Goal: Check status

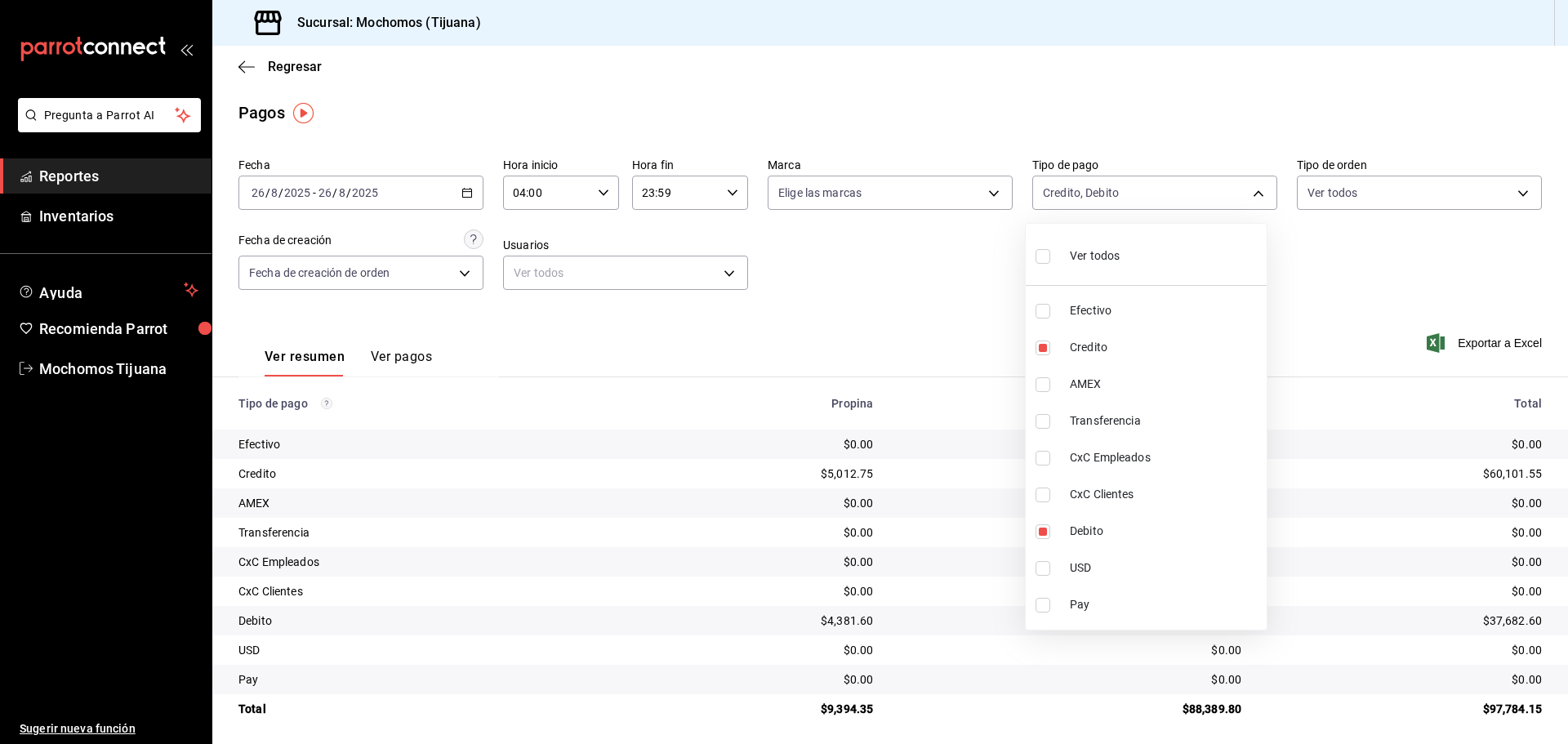
click at [263, 70] on div at bounding box center [784, 372] width 1568 height 744
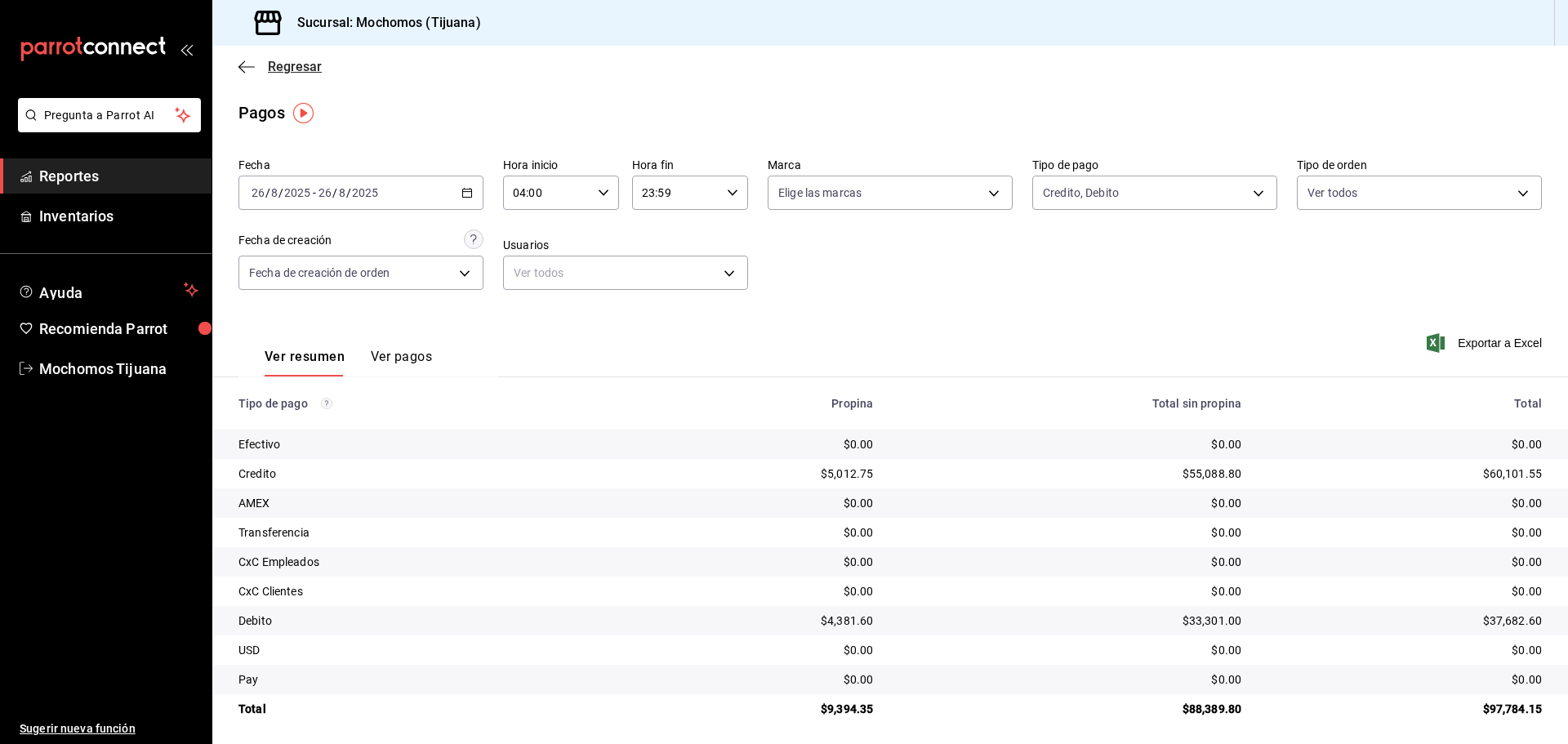
click at [242, 70] on icon "button" at bounding box center [246, 66] width 17 height 15
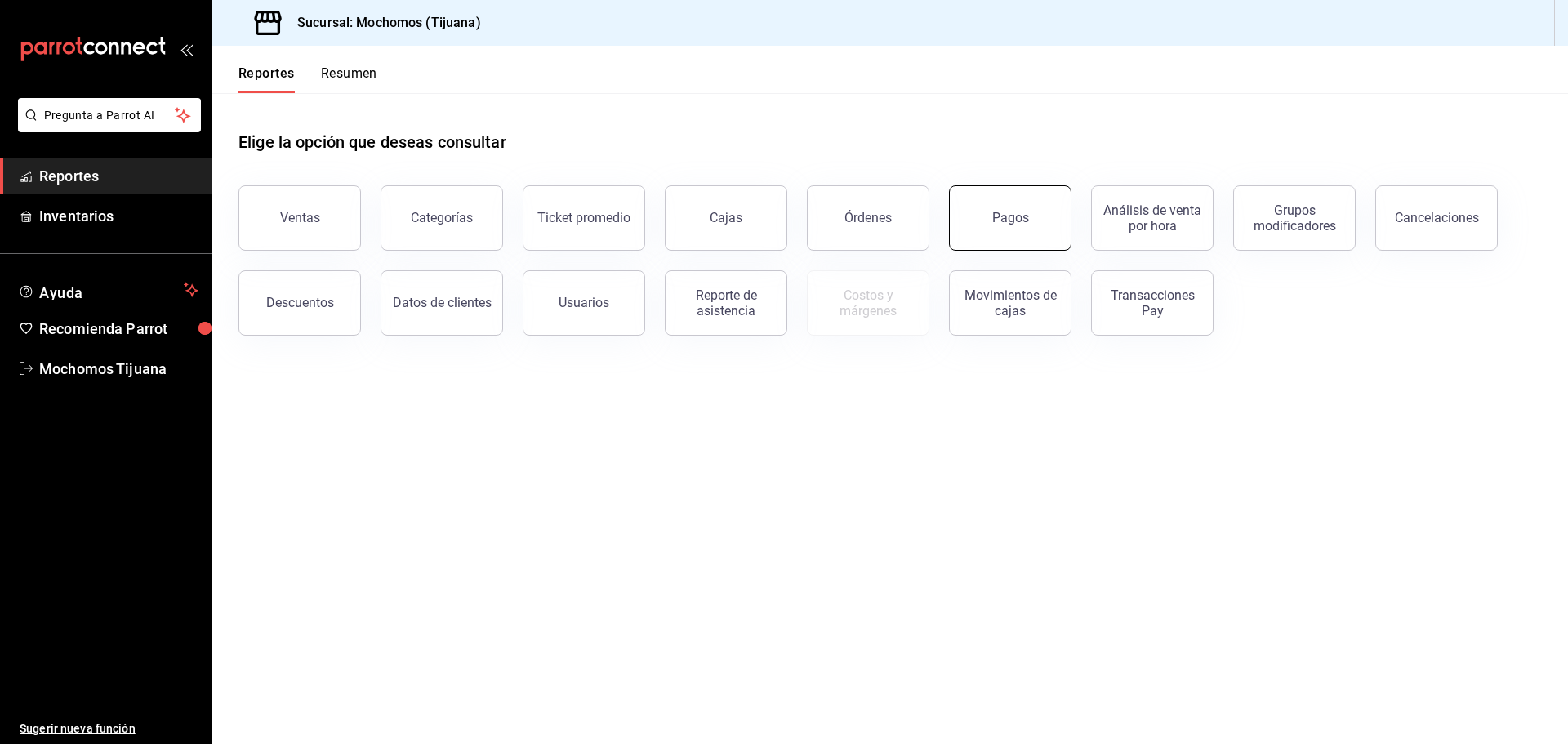
click at [980, 221] on button "Pagos" at bounding box center [1011, 218] width 123 height 65
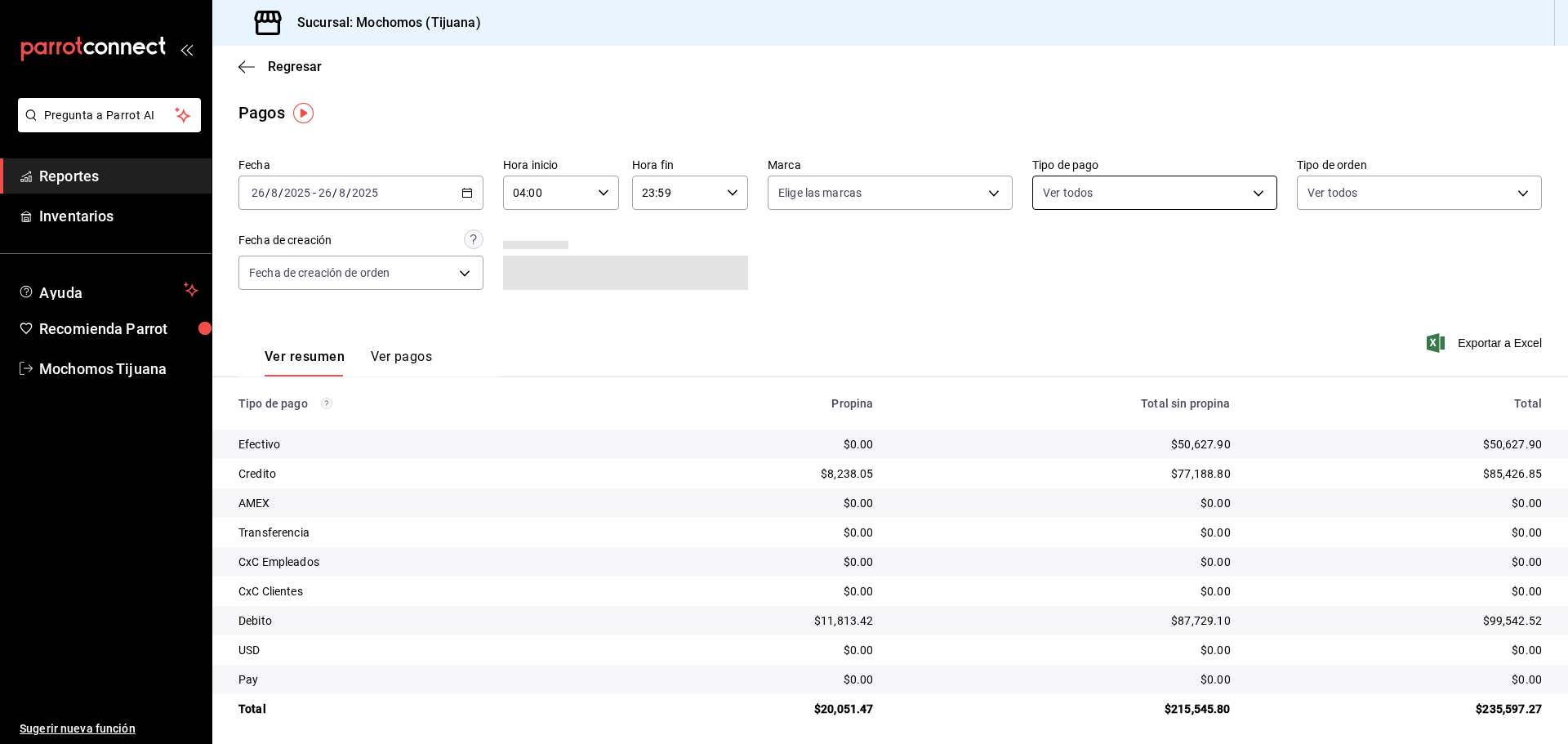
click at [1241, 188] on body "Pregunta a Parrot AI Reportes Inventarios Ayuda Recomienda Parrot Mochomos Tiju…" at bounding box center [784, 372] width 1568 height 744
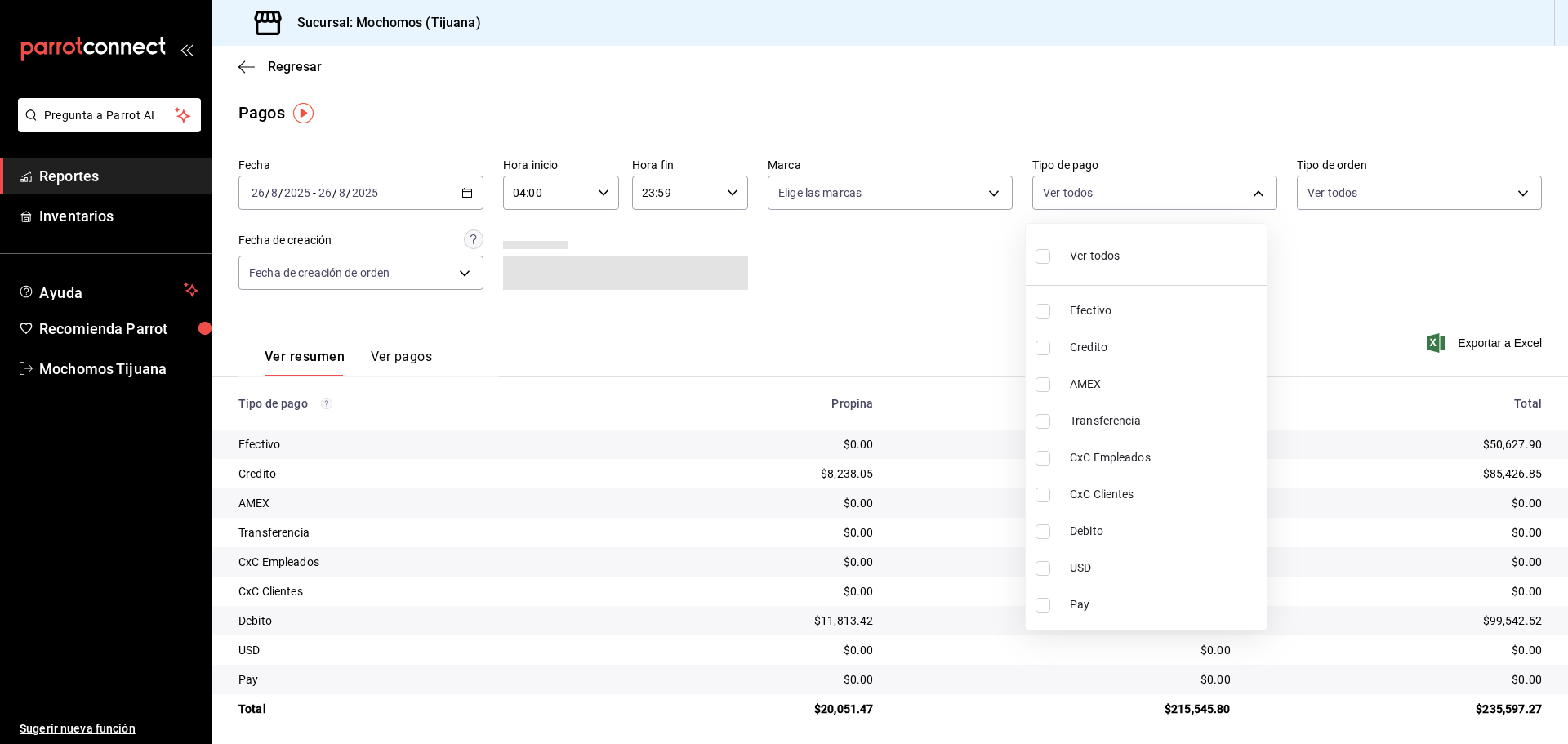
click at [1145, 343] on span "Credito" at bounding box center [1165, 346] width 190 height 17
type input "a27a072c-b141-4985-9f83-ae60dbe2196b"
checkbox input "true"
click at [1216, 536] on span "Debito" at bounding box center [1172, 530] width 190 height 17
type input "a27a072c-b141-4985-9f83-ae60dbe2196b,b7370aa5-450f-4a05-bab4-2784151f97fb"
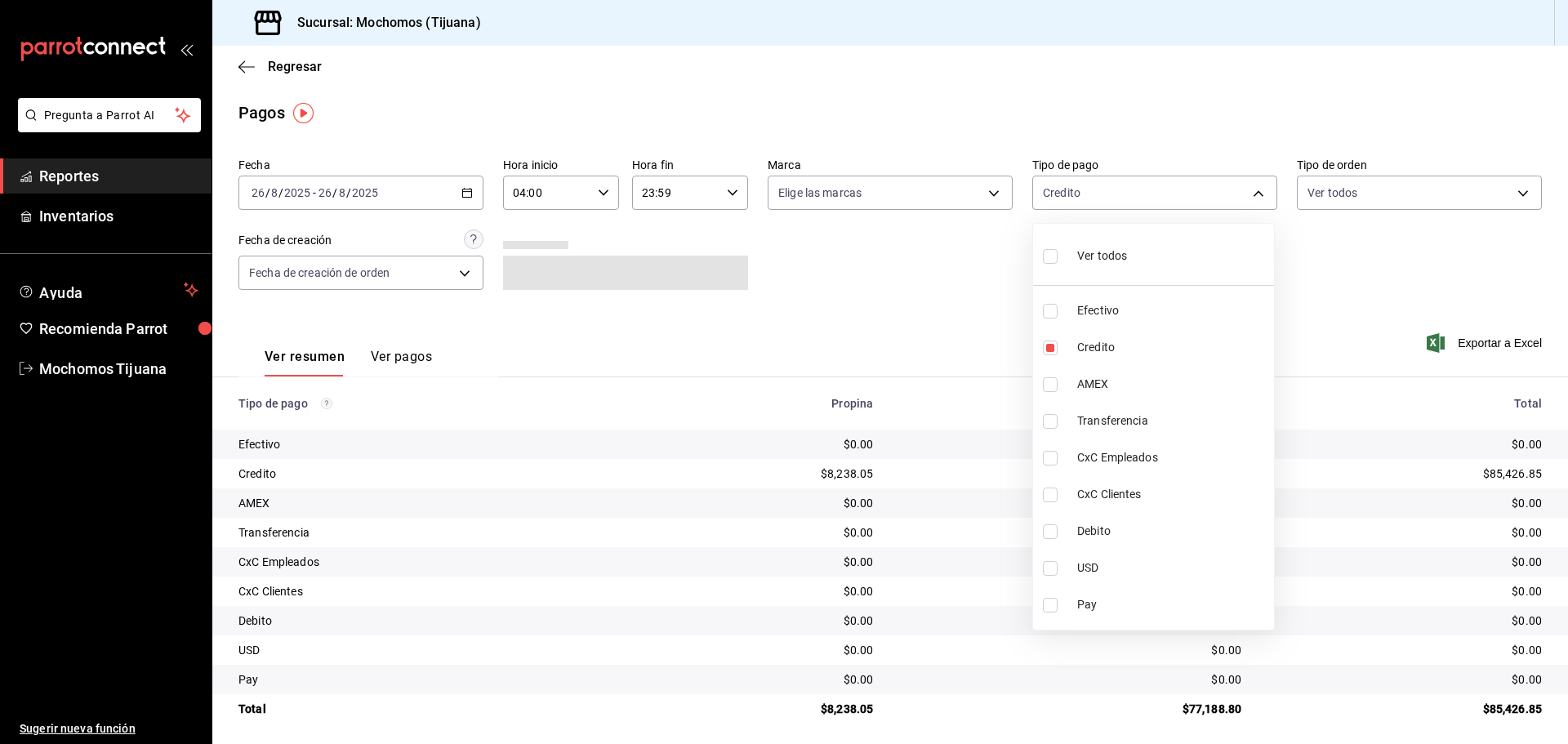
checkbox input "true"
